Goal: Transaction & Acquisition: Download file/media

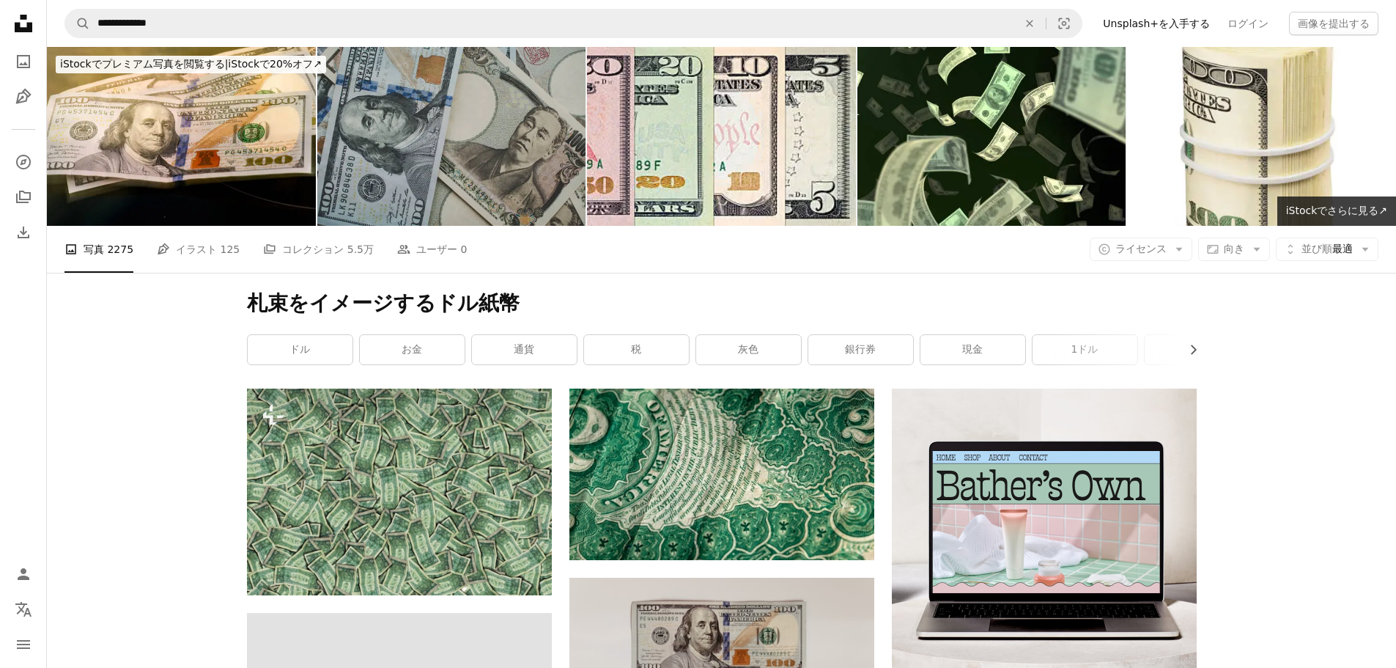
scroll to position [1944, 0]
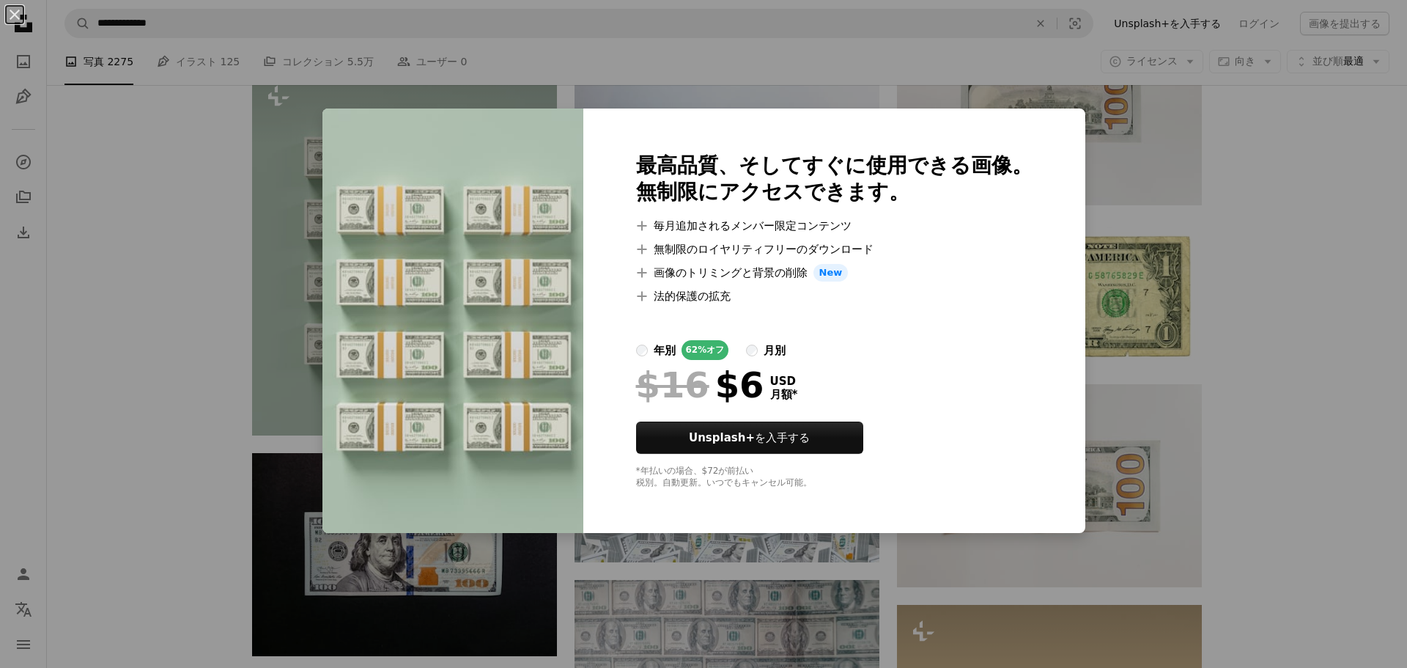
click at [438, 468] on img at bounding box center [453, 320] width 261 height 424
click at [12, 15] on button "An X shape" at bounding box center [15, 15] width 18 height 18
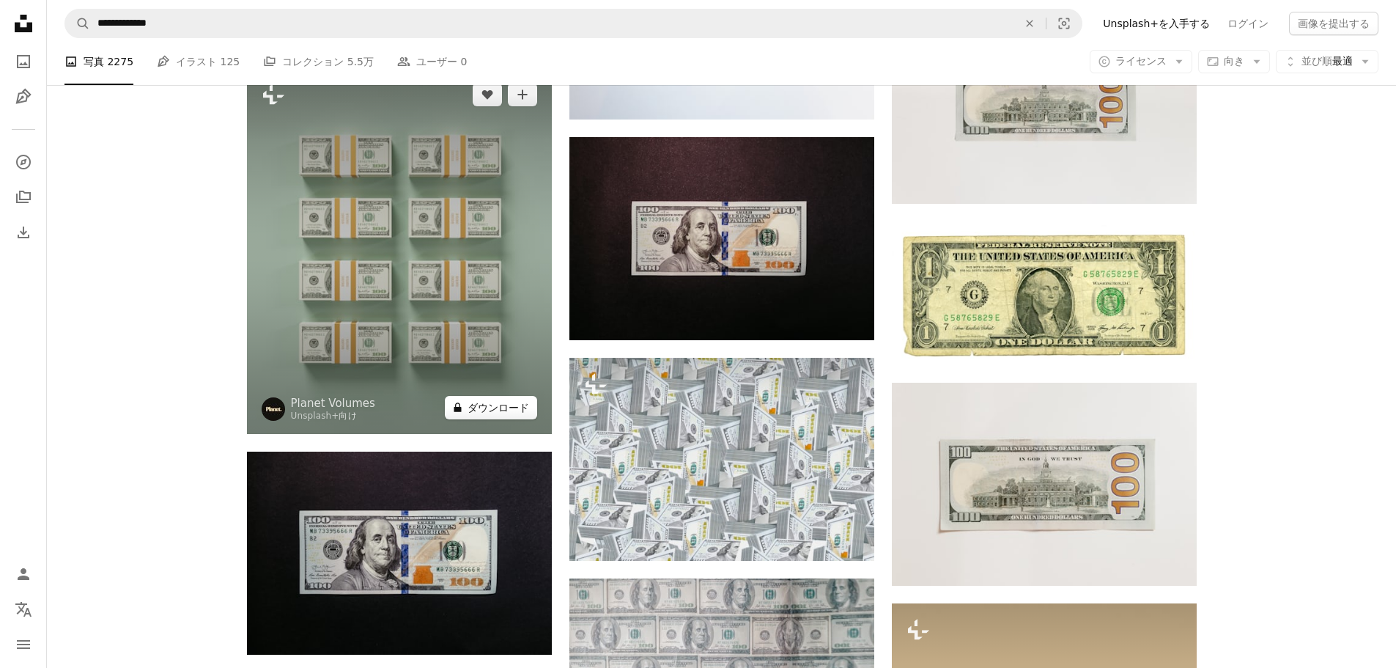
click at [507, 412] on button "A lock ダウンロード" at bounding box center [491, 407] width 92 height 23
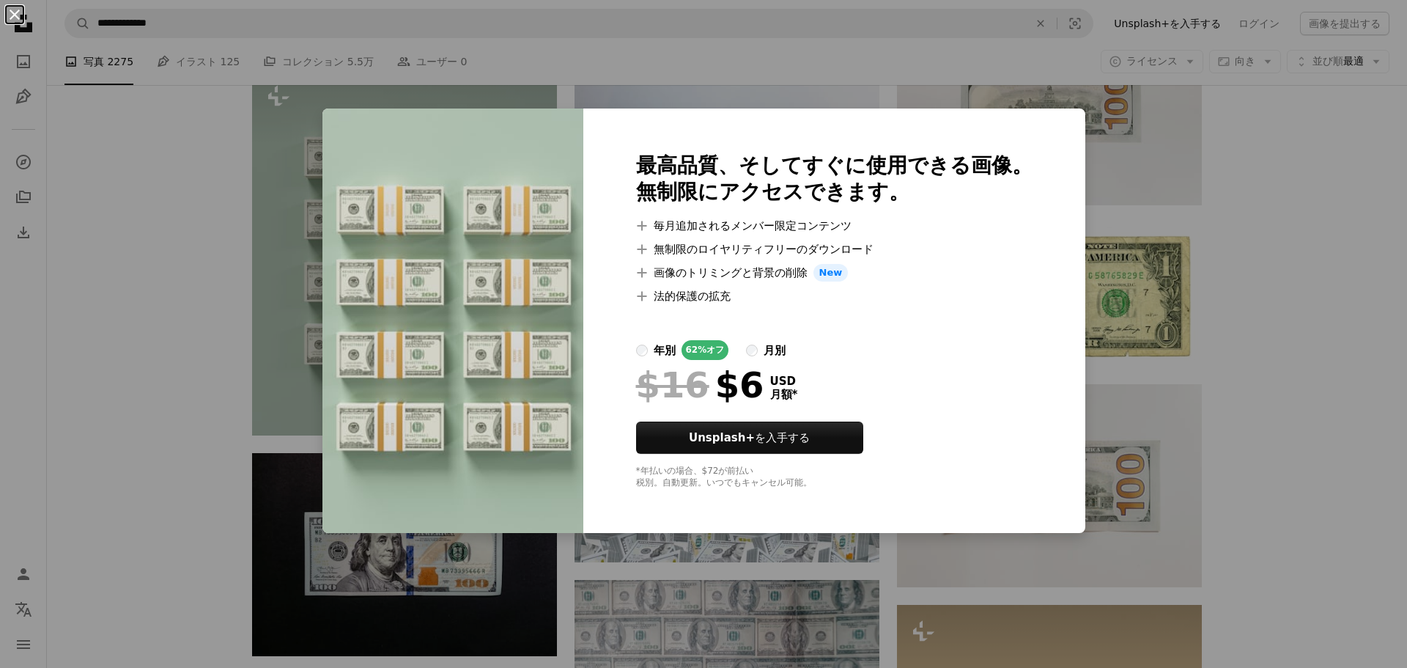
click at [14, 15] on button "An X shape" at bounding box center [15, 15] width 18 height 18
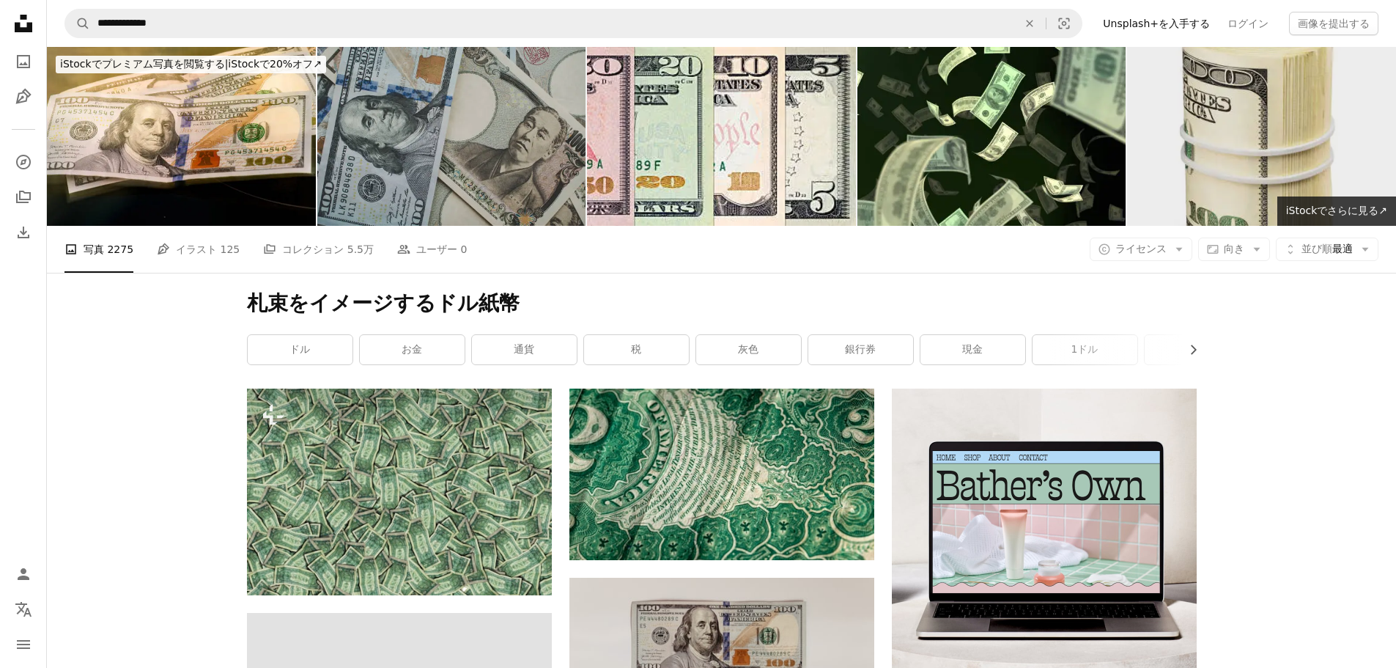
drag, startPoint x: 1223, startPoint y: 157, endPoint x: 1144, endPoint y: 137, distance: 81.6
click at [1144, 137] on img at bounding box center [1261, 136] width 269 height 179
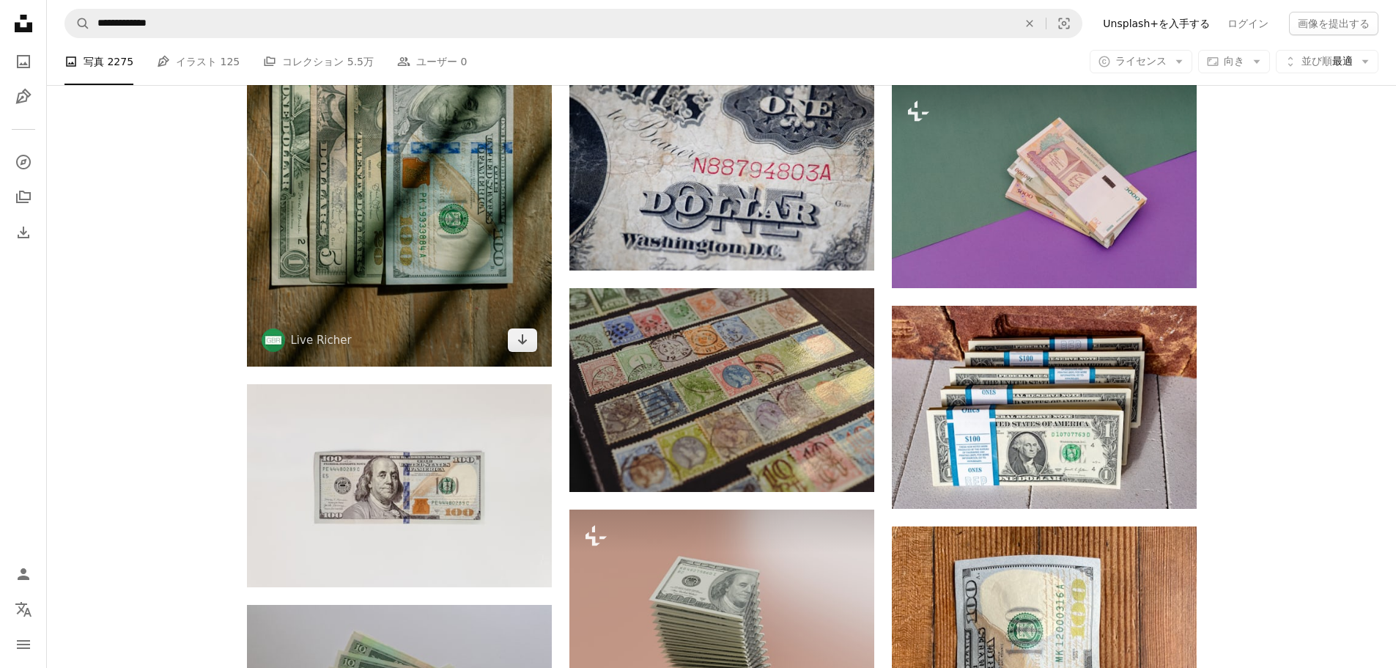
scroll to position [3225, 0]
